Goal: Task Accomplishment & Management: Use online tool/utility

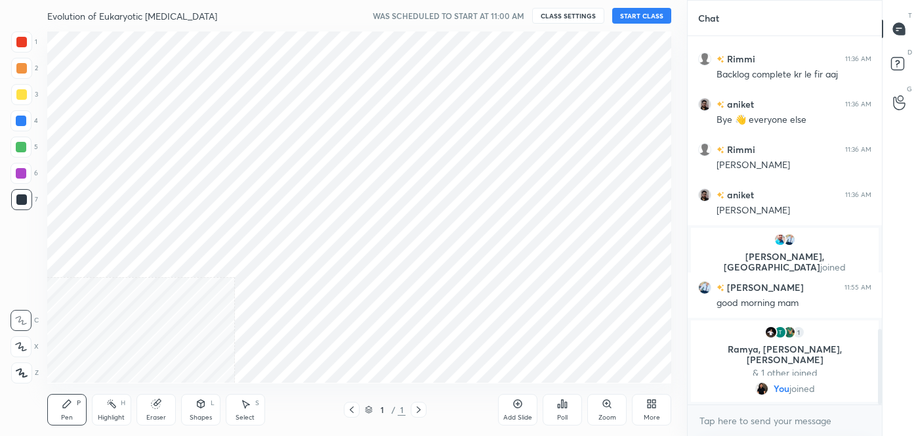
scroll to position [65241, 64957]
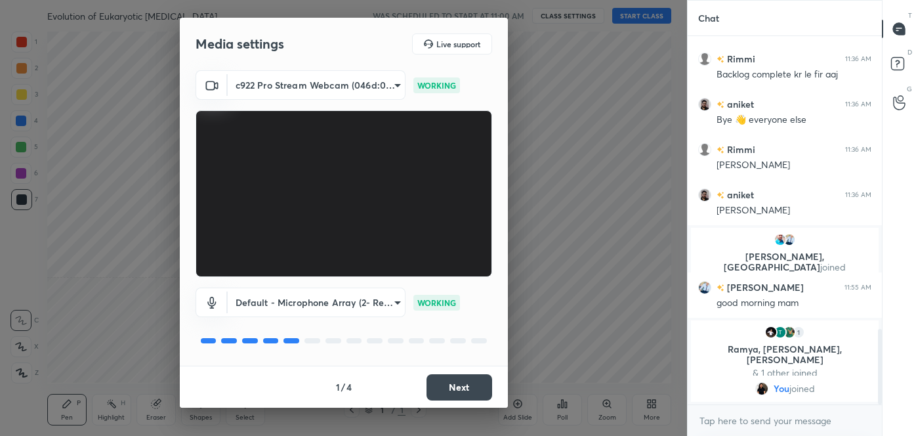
click at [457, 386] on button "Next" at bounding box center [459, 387] width 66 height 26
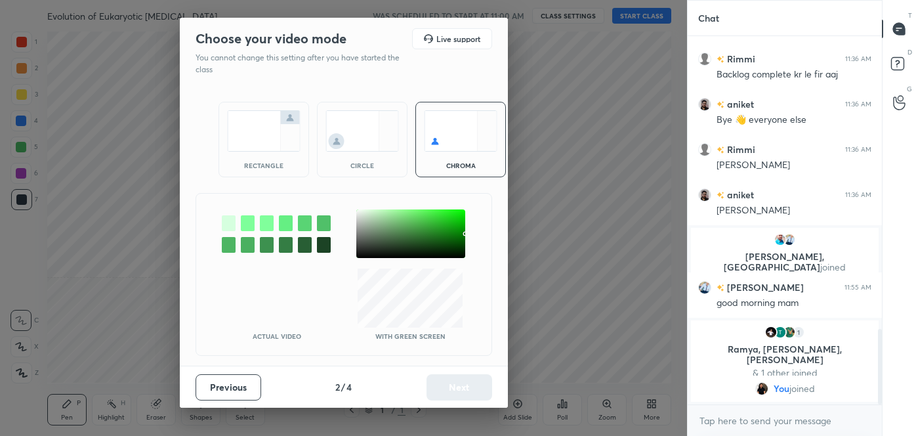
click at [222, 237] on div at bounding box center [229, 245] width 14 height 16
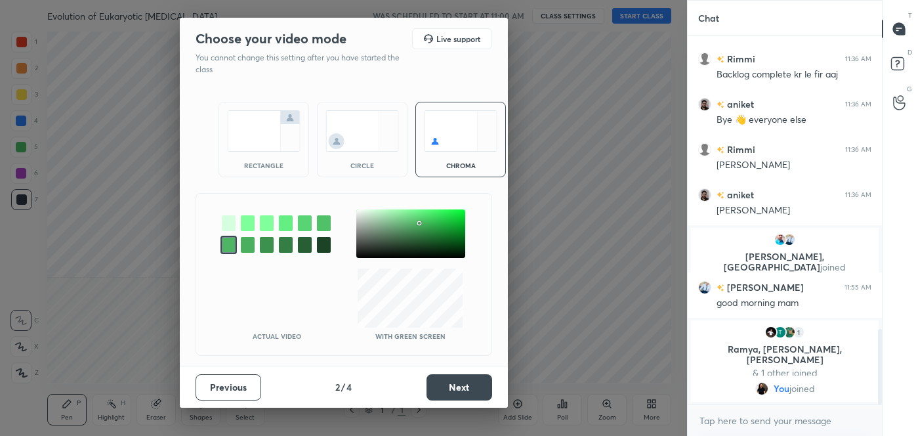
click at [470, 386] on button "Next" at bounding box center [459, 387] width 66 height 26
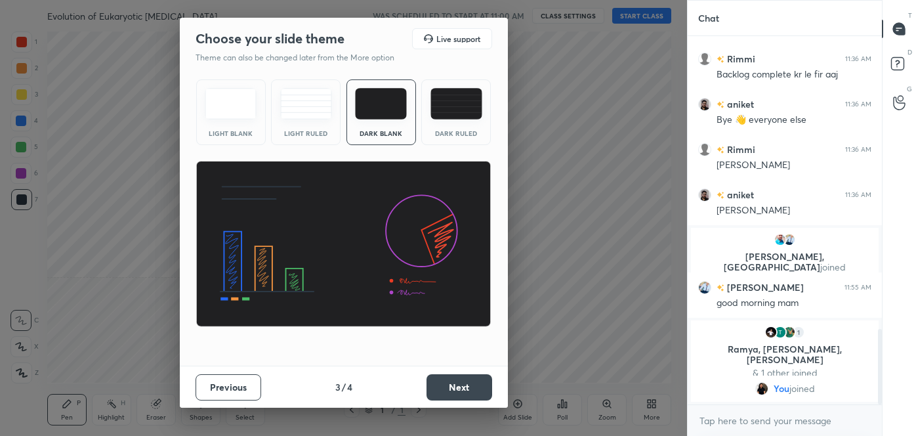
click at [470, 386] on button "Next" at bounding box center [459, 387] width 66 height 26
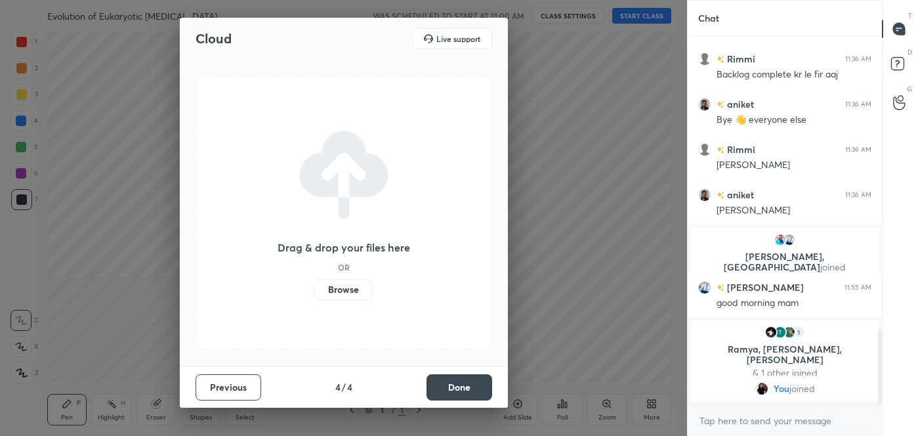
click at [470, 386] on button "Done" at bounding box center [459, 387] width 66 height 26
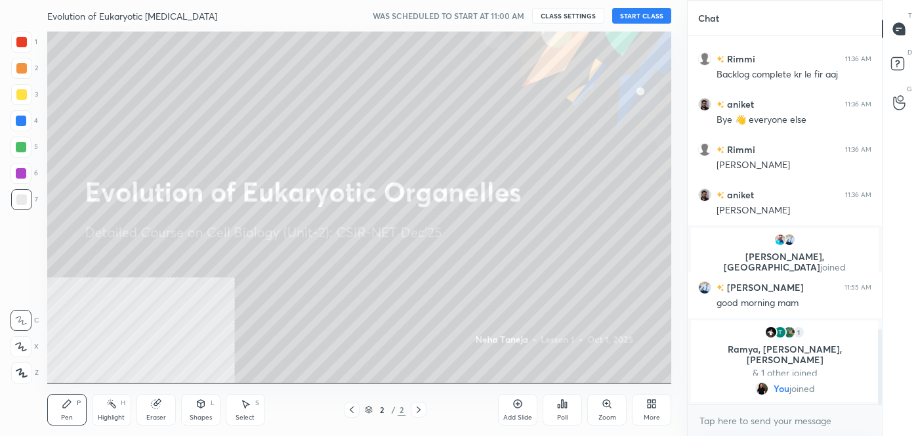
click at [630, 15] on button "START CLASS" at bounding box center [641, 16] width 59 height 16
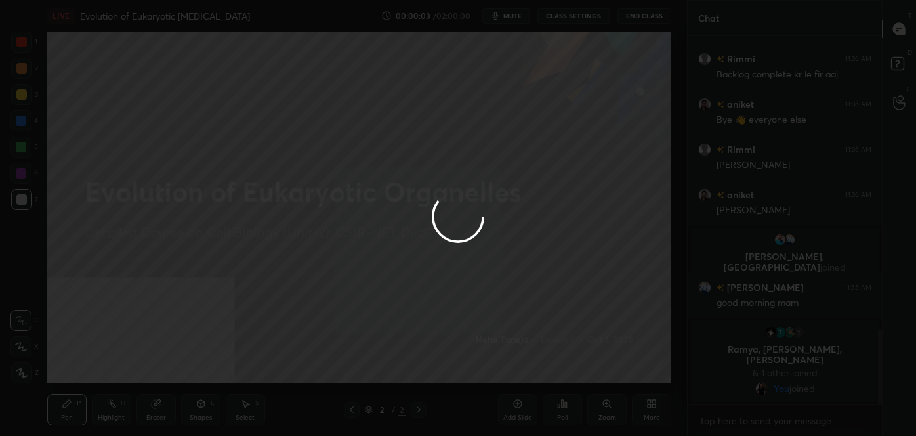
scroll to position [1240, 0]
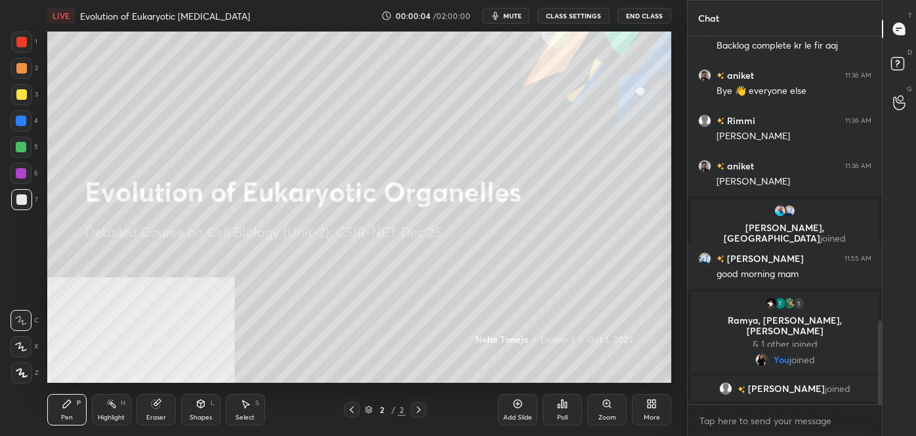
click at [630, 15] on button "End Class" at bounding box center [644, 16] width 54 height 16
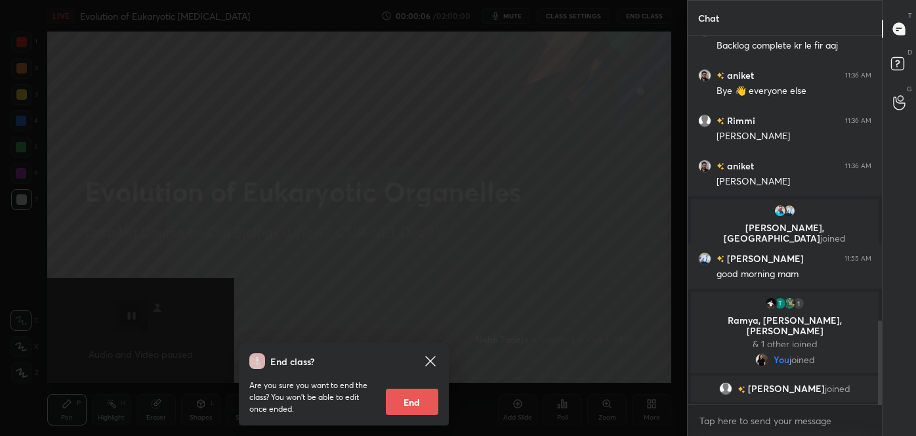
click at [403, 395] on button "End" at bounding box center [412, 401] width 52 height 26
type textarea "x"
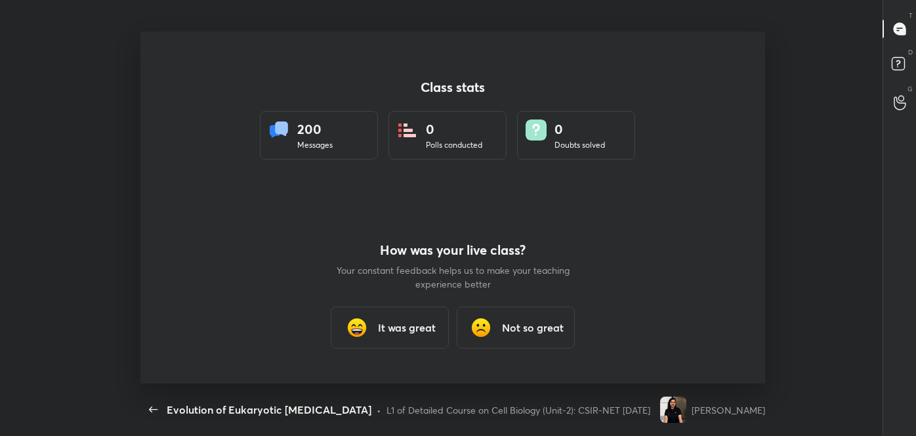
scroll to position [0, 0]
